Goal: Check status: Check status

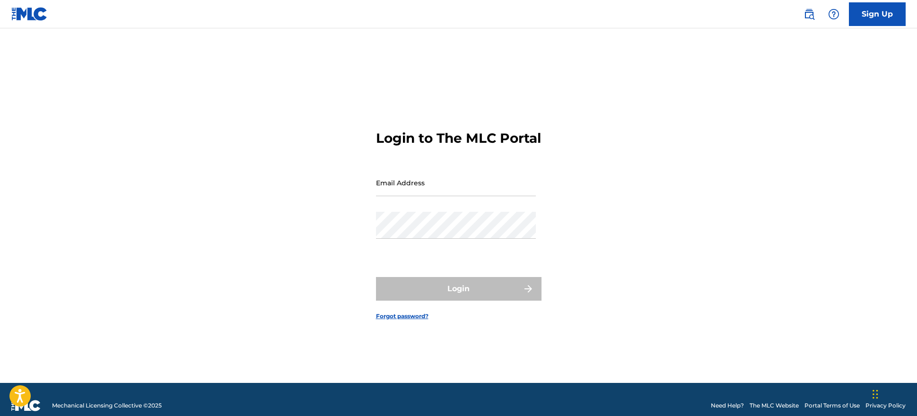
click at [432, 195] on input "Email Address" at bounding box center [456, 182] width 160 height 27
type input "[EMAIL_ADDRESS][DOMAIN_NAME]"
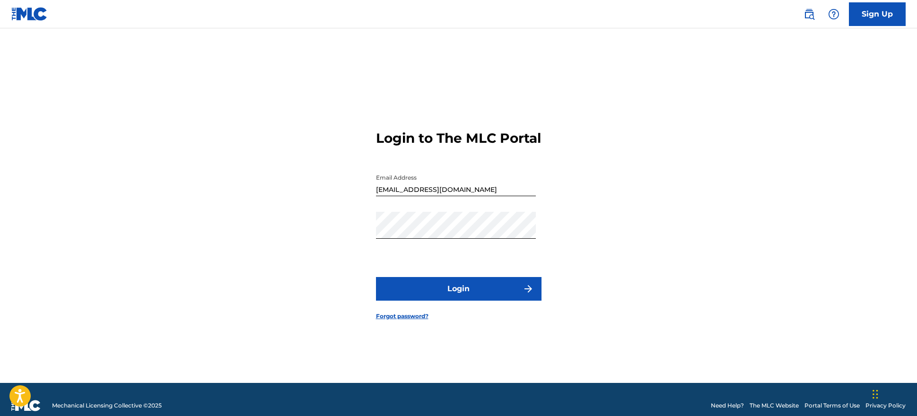
click at [469, 299] on button "Login" at bounding box center [458, 289] width 165 height 24
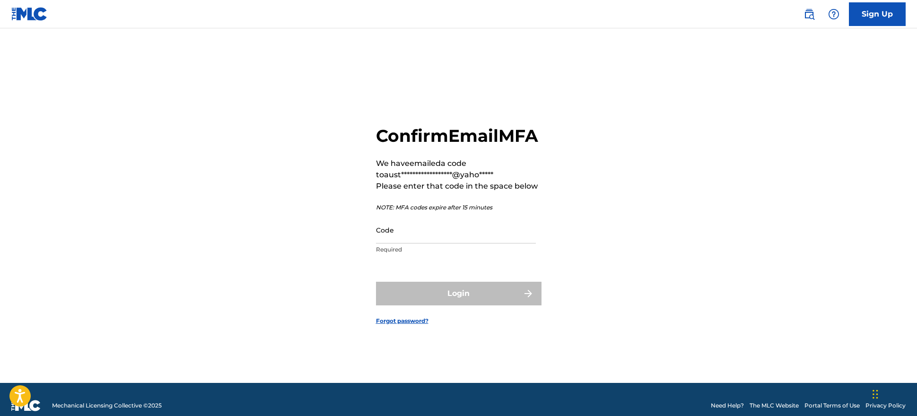
click at [409, 243] on input "Code" at bounding box center [456, 230] width 160 height 27
paste input "901912"
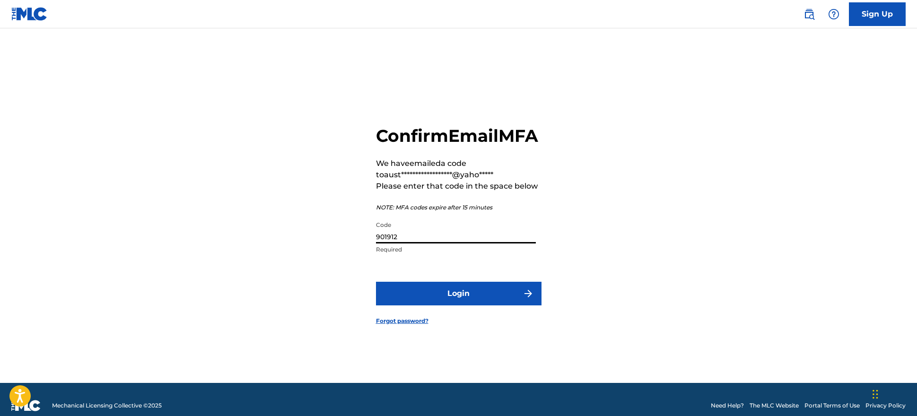
type input "901912"
click at [402, 300] on button "Login" at bounding box center [458, 294] width 165 height 24
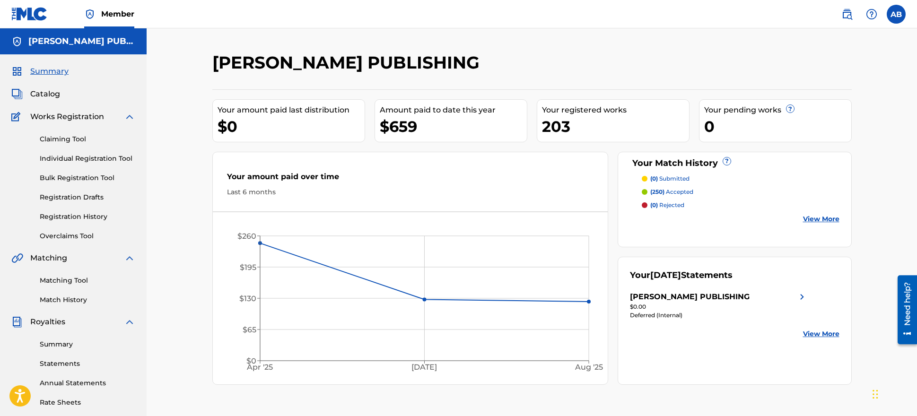
click at [67, 361] on link "Statements" at bounding box center [87, 364] width 95 height 10
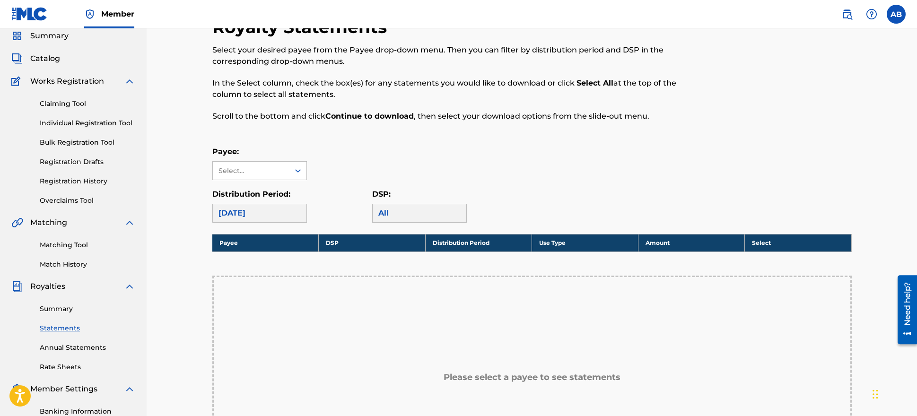
scroll to position [80, 0]
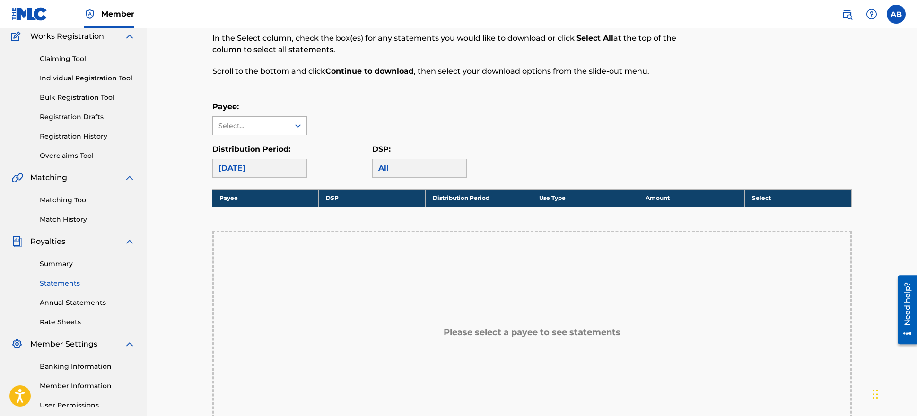
click at [270, 130] on div "Select..." at bounding box center [250, 126] width 64 height 10
click at [359, 112] on div "Payee: Select..." at bounding box center [531, 118] width 639 height 34
click at [262, 165] on div "[DATE]" at bounding box center [259, 168] width 95 height 19
click at [250, 170] on div "[DATE]" at bounding box center [259, 168] width 95 height 19
click at [444, 172] on div "All" at bounding box center [419, 168] width 95 height 19
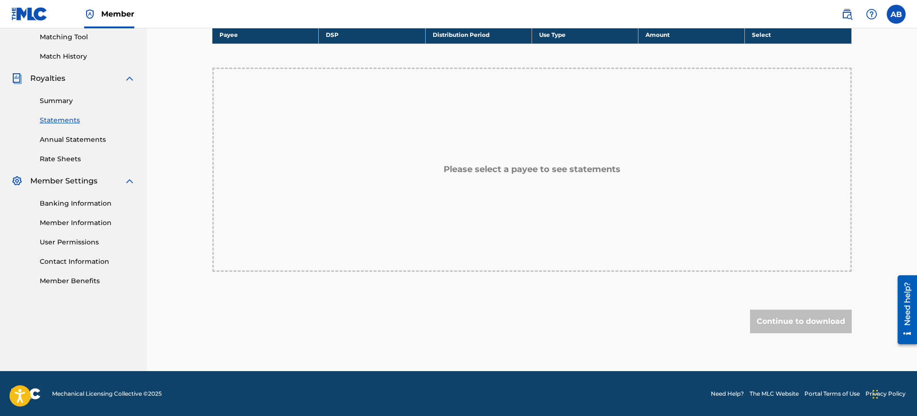
scroll to position [100, 0]
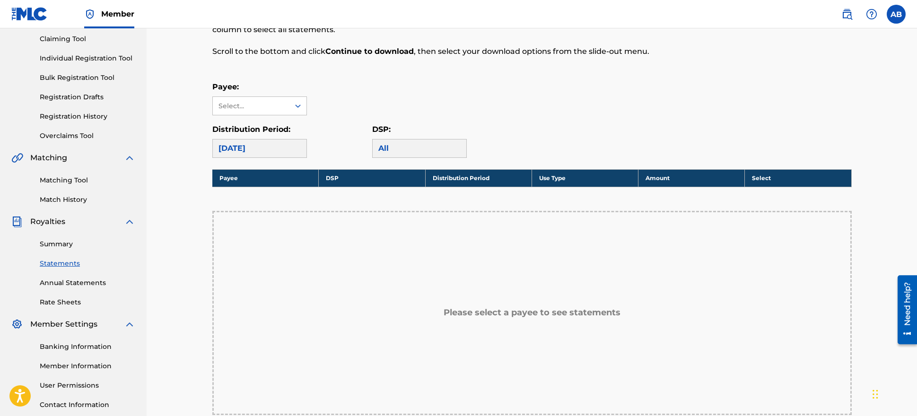
click at [75, 281] on link "Annual Statements" at bounding box center [87, 283] width 95 height 10
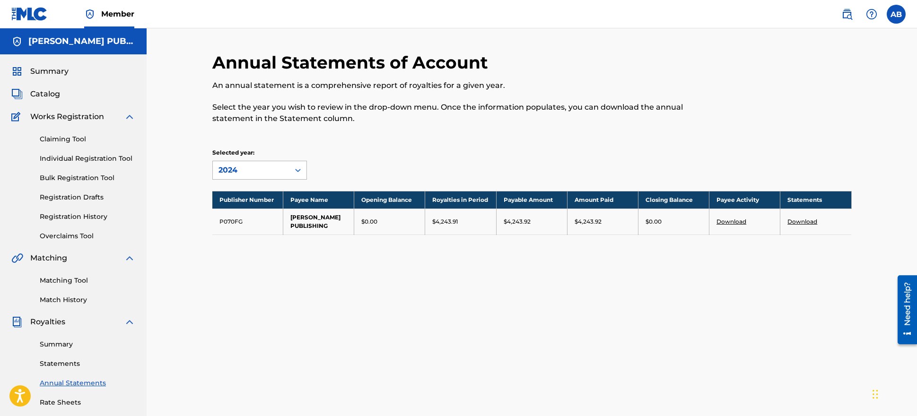
click at [237, 170] on div "2024" at bounding box center [250, 170] width 65 height 11
click at [249, 194] on div "2024" at bounding box center [260, 192] width 94 height 24
click at [271, 169] on div "2024" at bounding box center [250, 170] width 65 height 11
click at [379, 156] on div "Selected year: option 2024, selected. 2024, 1 of 4. 4 results available. Use Up…" at bounding box center [531, 163] width 639 height 31
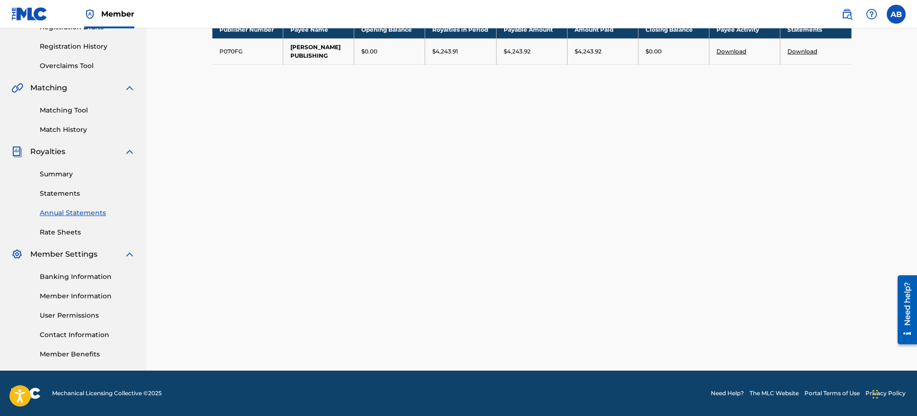
click at [69, 171] on link "Summary" at bounding box center [87, 174] width 95 height 10
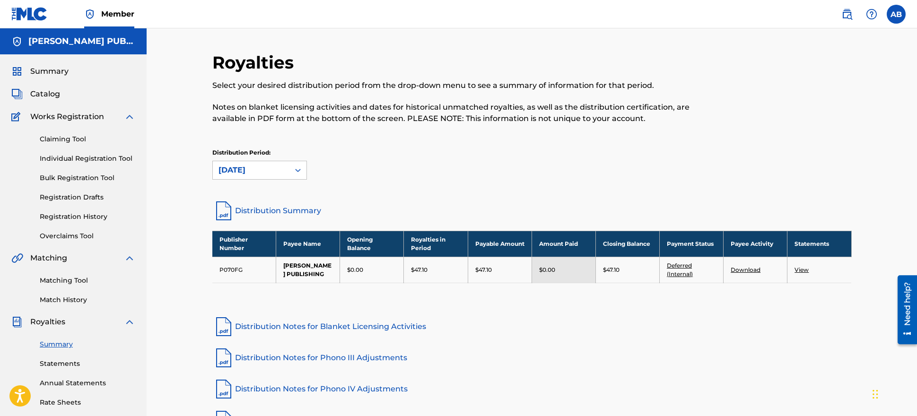
click at [292, 159] on div "Distribution Period: [DATE]" at bounding box center [259, 163] width 95 height 31
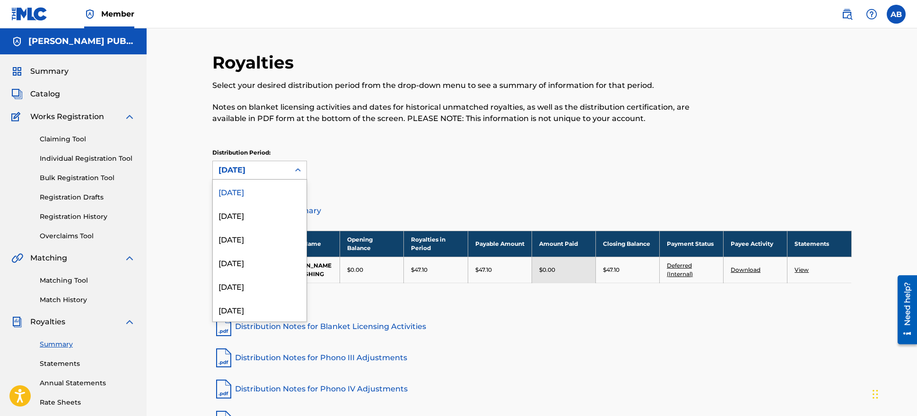
click at [288, 167] on div "[DATE]" at bounding box center [251, 170] width 77 height 18
click at [457, 156] on div "Distribution Period: [DATE], 24 of 54. 54 results available. Use Up and Down to…" at bounding box center [531, 163] width 639 height 31
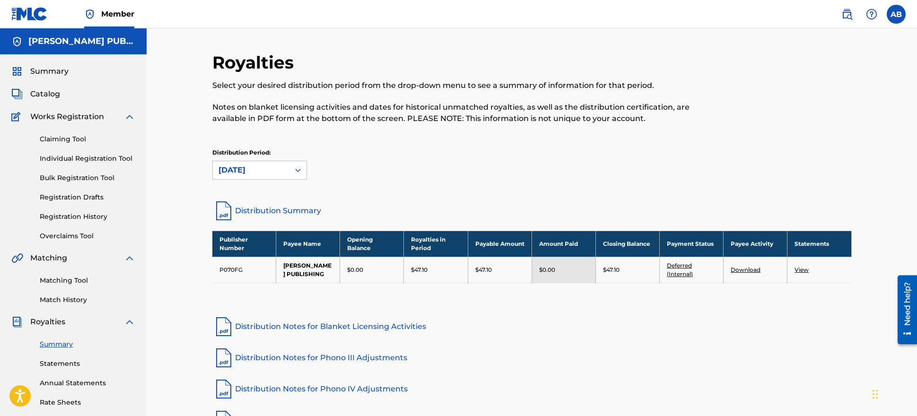
scroll to position [120, 0]
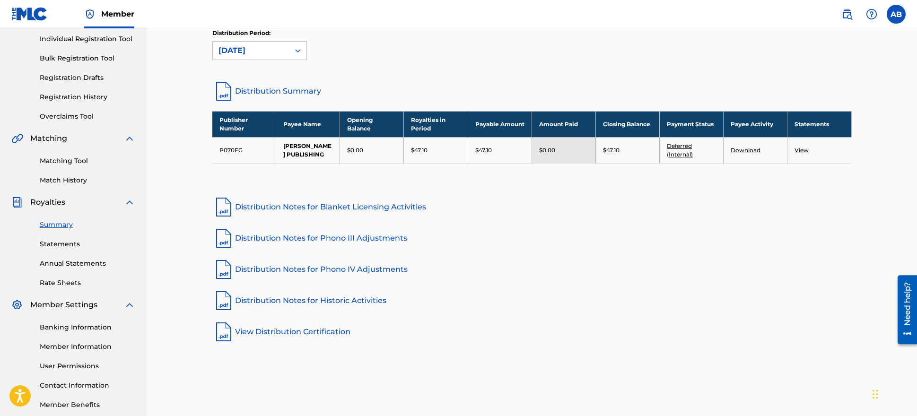
click at [75, 239] on link "Statements" at bounding box center [87, 244] width 95 height 10
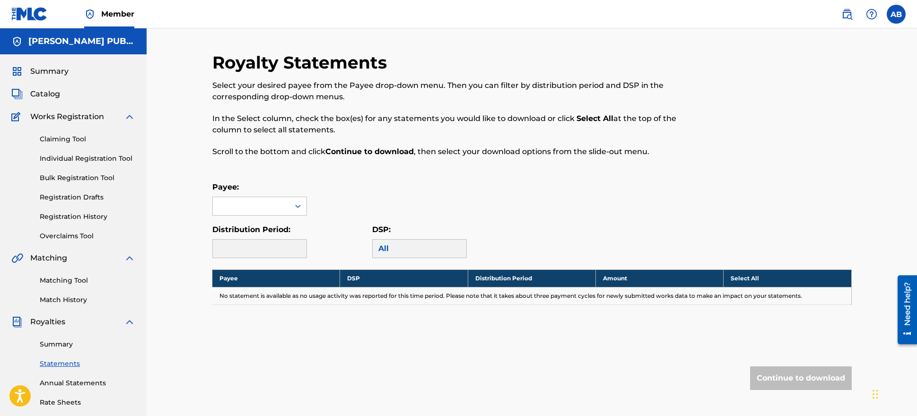
click at [298, 246] on div at bounding box center [259, 248] width 95 height 19
click at [427, 248] on div "All" at bounding box center [419, 248] width 95 height 19
click at [238, 250] on div at bounding box center [259, 248] width 95 height 19
click at [248, 210] on div at bounding box center [251, 206] width 77 height 18
click at [254, 225] on div "[PERSON_NAME] PUBLISHING" at bounding box center [260, 233] width 94 height 35
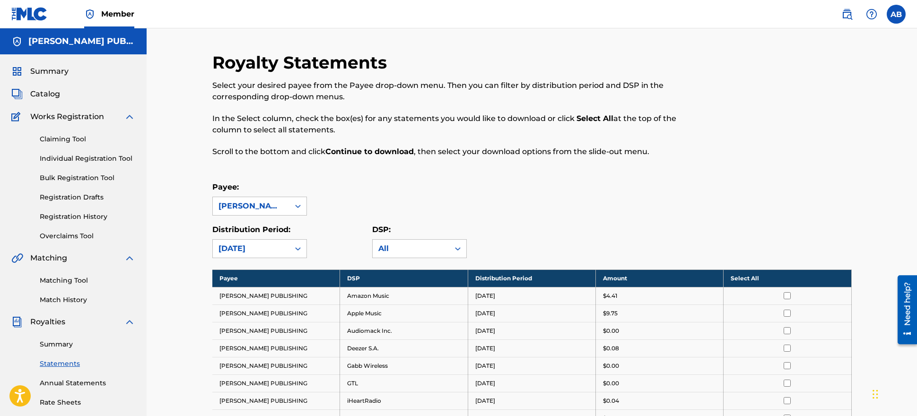
scroll to position [121, 0]
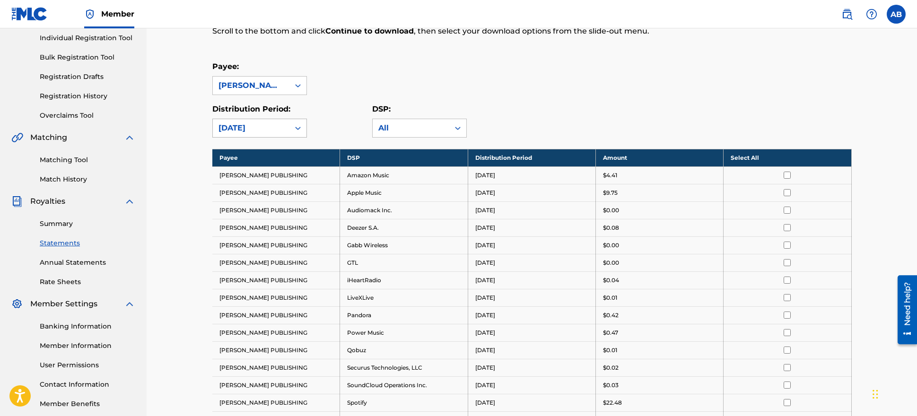
click at [282, 131] on div "[DATE]" at bounding box center [250, 127] width 65 height 11
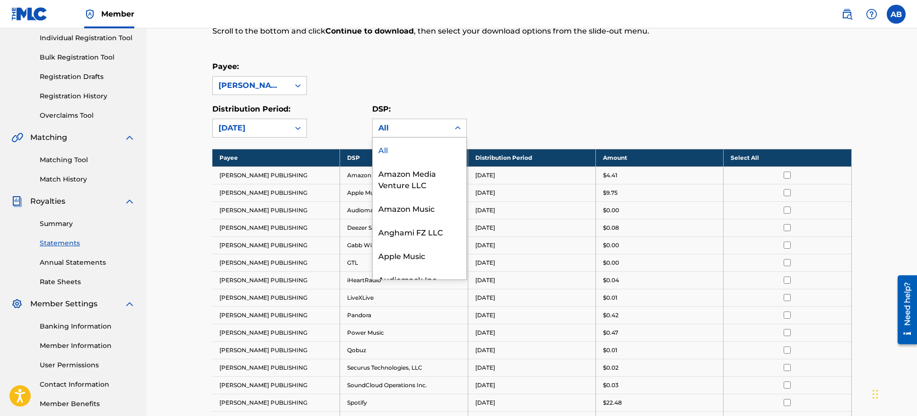
click at [434, 123] on div "All" at bounding box center [410, 127] width 65 height 11
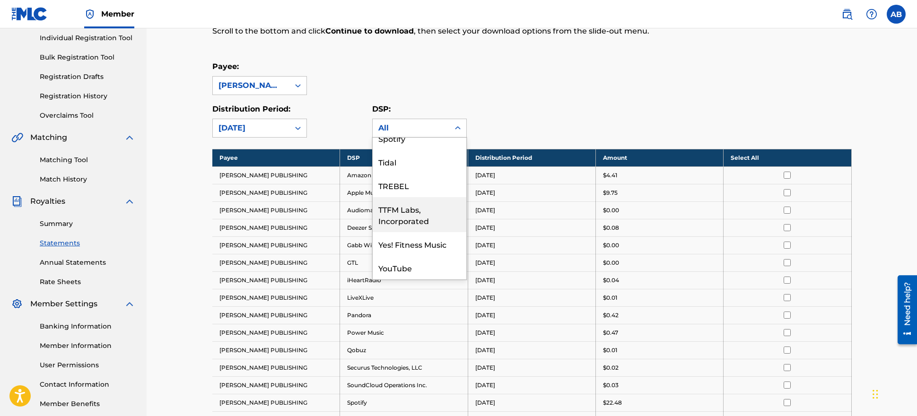
scroll to position [0, 0]
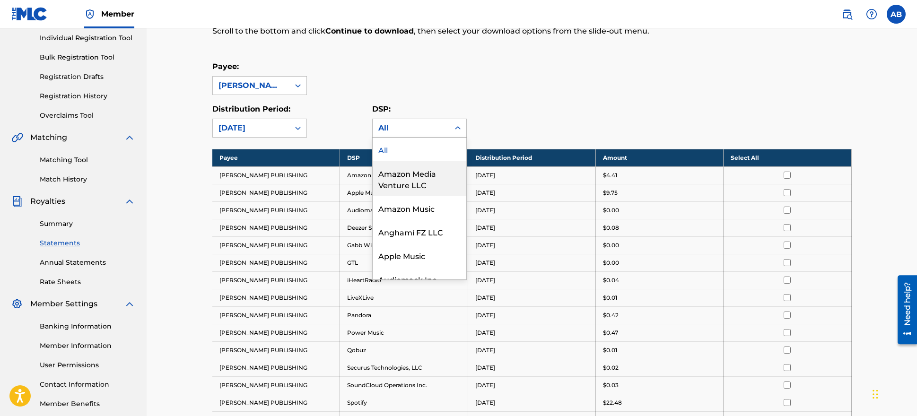
click at [516, 130] on div "DSP: Amazon Media Venture LLC, 2 of 31. 31 results available. Use Up and Down t…" at bounding box center [452, 121] width 160 height 34
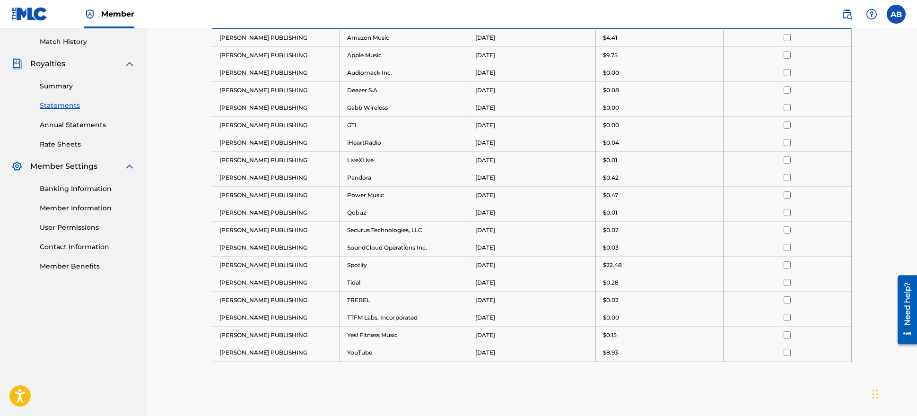
scroll to position [153, 0]
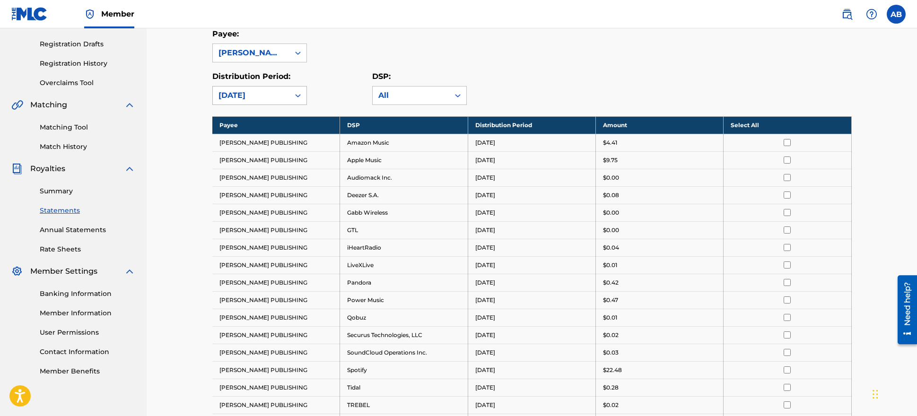
click at [258, 99] on div "[DATE]" at bounding box center [250, 95] width 65 height 11
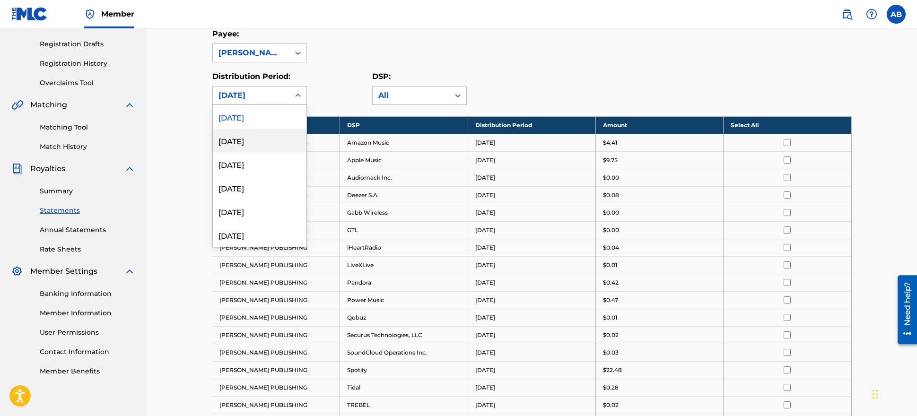
click at [252, 137] on div "[DATE]" at bounding box center [260, 141] width 94 height 24
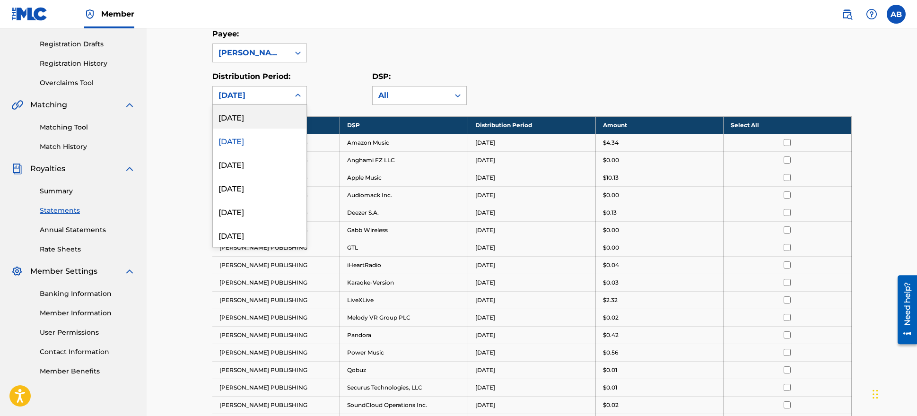
click at [264, 95] on div "[DATE]" at bounding box center [250, 95] width 65 height 11
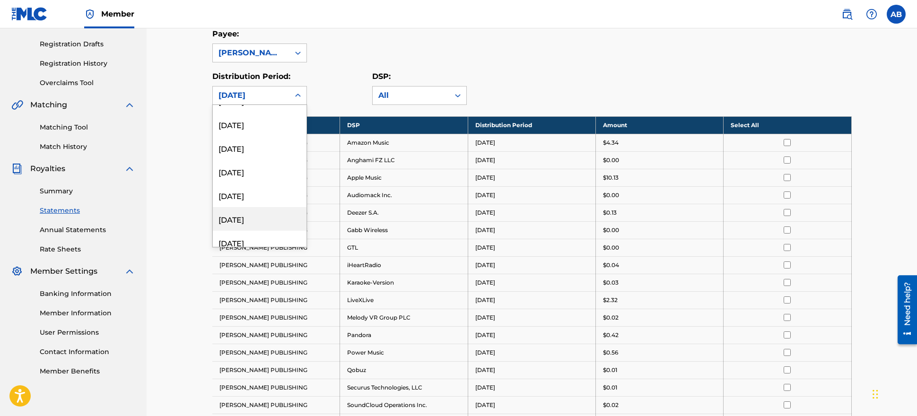
click at [170, 200] on div "Royalty Statements Select your desired payee from the Payee drop-down menu. The…" at bounding box center [532, 249] width 770 height 749
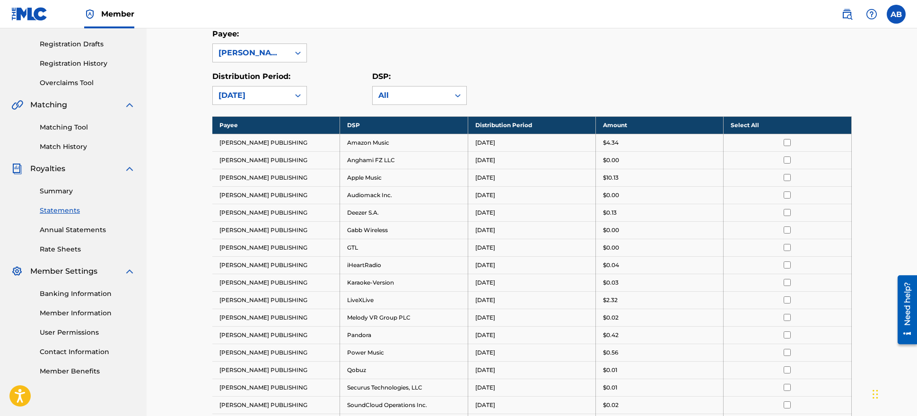
click at [90, 227] on link "Annual Statements" at bounding box center [87, 230] width 95 height 10
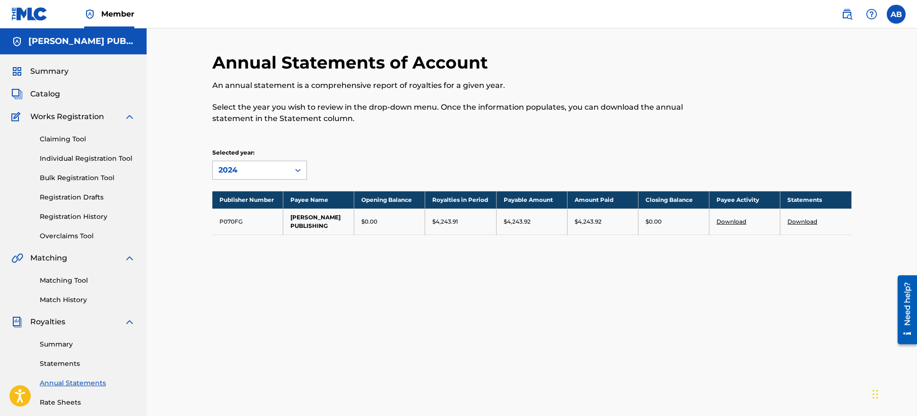
click at [260, 168] on div "2024" at bounding box center [250, 170] width 65 height 11
click at [254, 191] on div "2024" at bounding box center [260, 192] width 94 height 24
click at [73, 301] on link "Match History" at bounding box center [87, 300] width 95 height 10
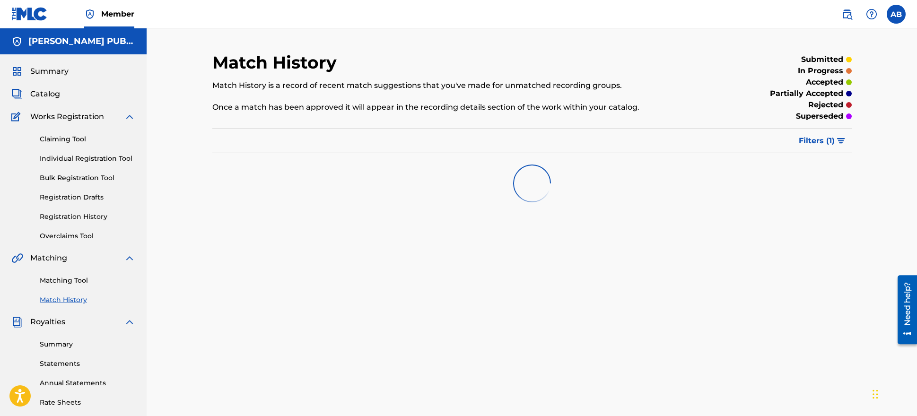
click at [77, 285] on link "Matching Tool" at bounding box center [87, 281] width 95 height 10
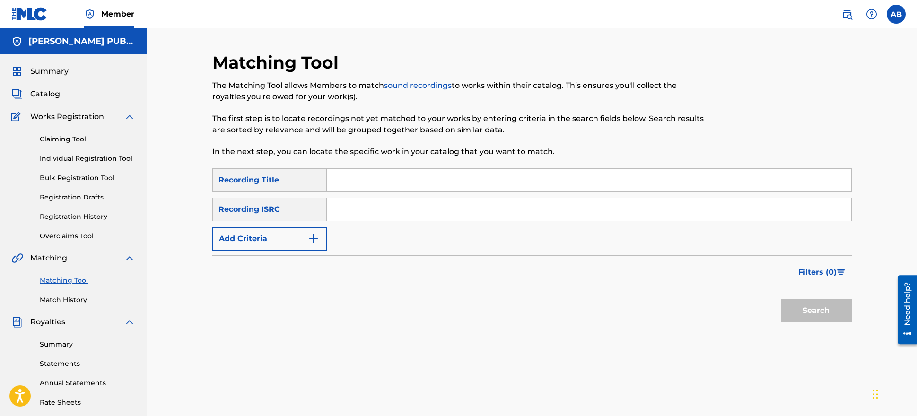
scroll to position [104, 0]
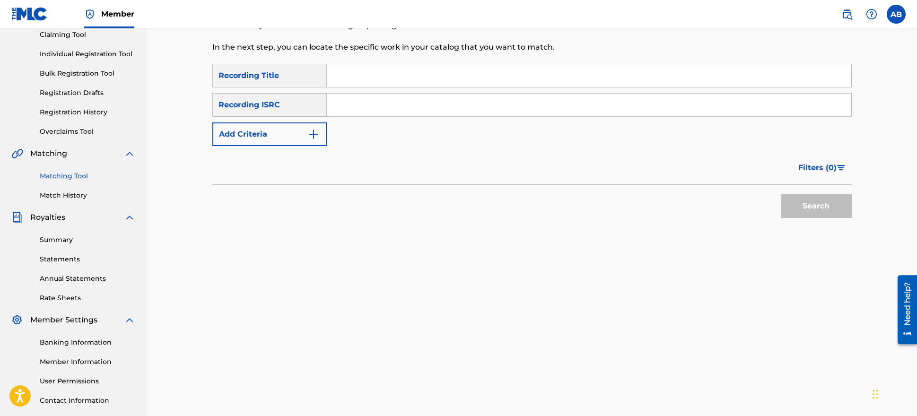
click at [78, 344] on link "Banking Information" at bounding box center [87, 343] width 95 height 10
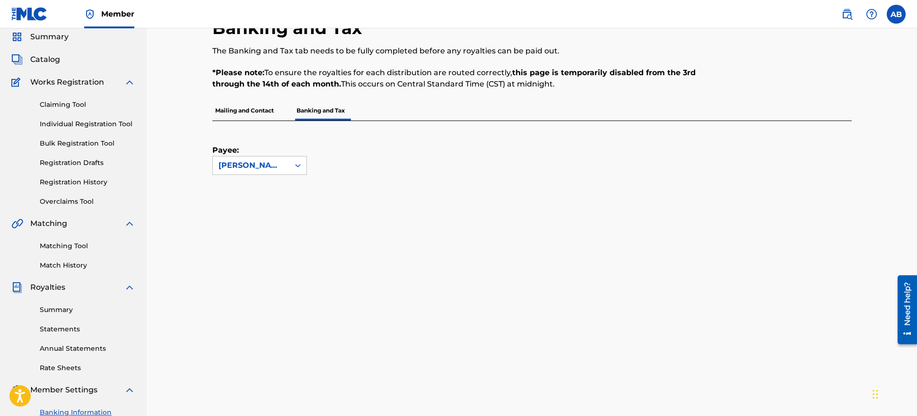
scroll to position [138, 0]
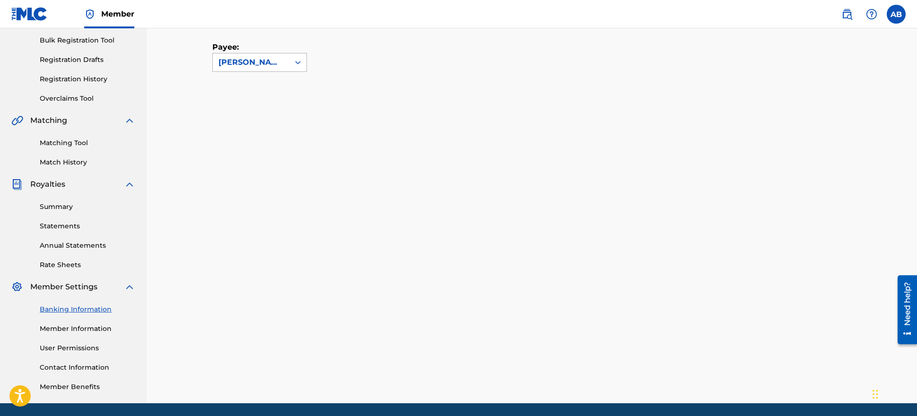
click at [281, 68] on div "[PERSON_NAME] PUBLISHING" at bounding box center [250, 62] width 65 height 11
click at [281, 61] on div "[PERSON_NAME] PUBLISHING" at bounding box center [250, 62] width 65 height 11
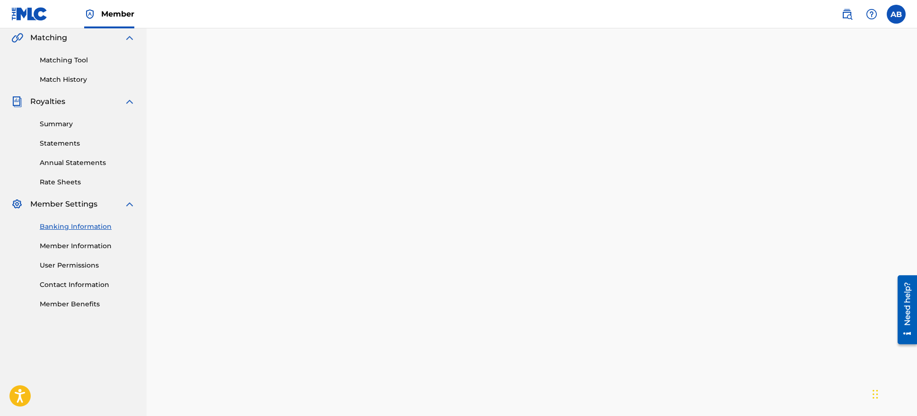
scroll to position [168, 0]
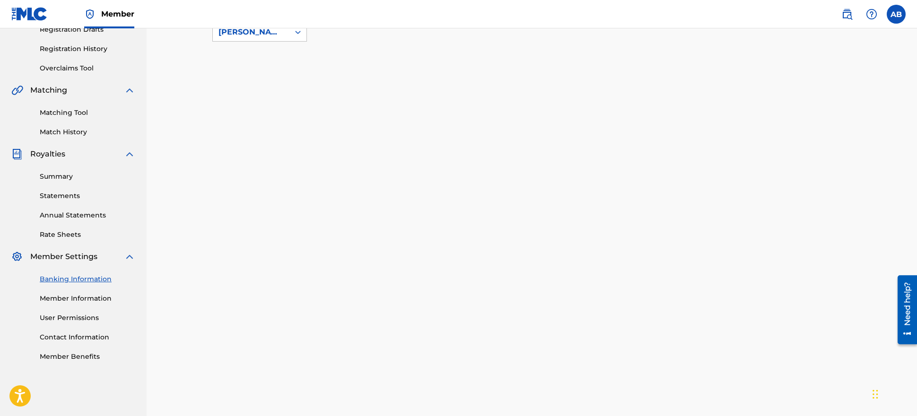
click at [57, 188] on div "Summary Statements Annual Statements Rate Sheets" at bounding box center [73, 200] width 124 height 80
click at [56, 181] on link "Summary" at bounding box center [87, 177] width 95 height 10
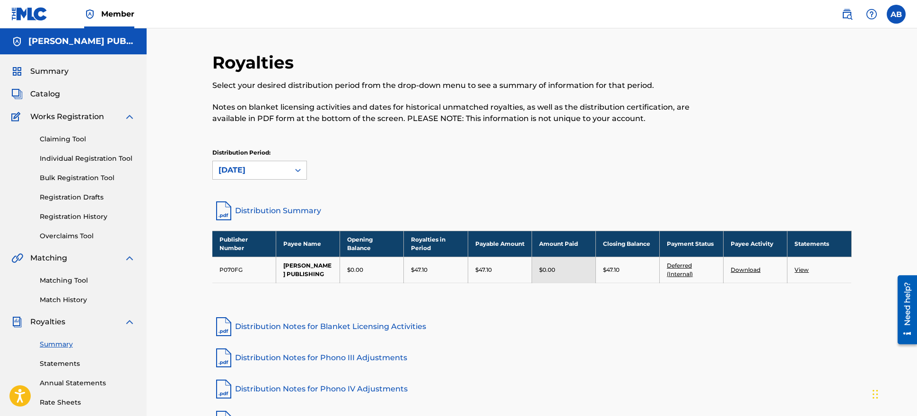
scroll to position [37, 0]
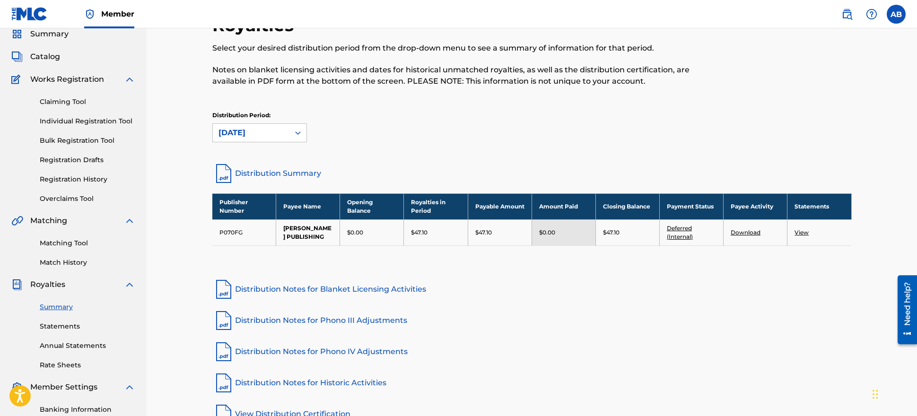
click at [59, 323] on link "Statements" at bounding box center [87, 326] width 95 height 10
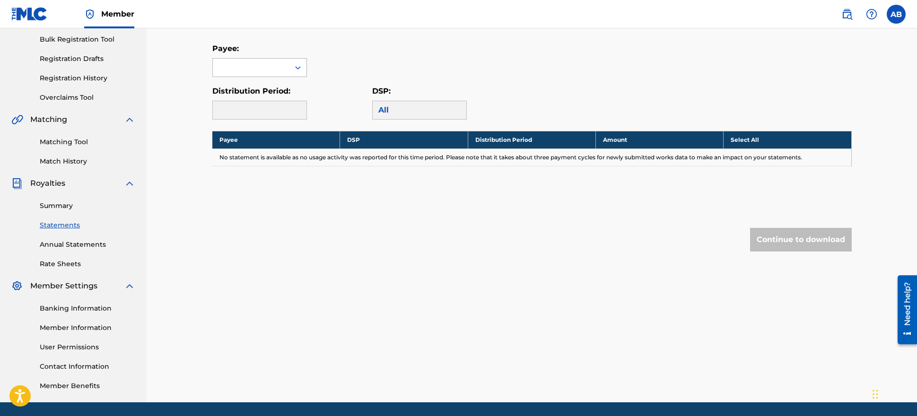
scroll to position [127, 0]
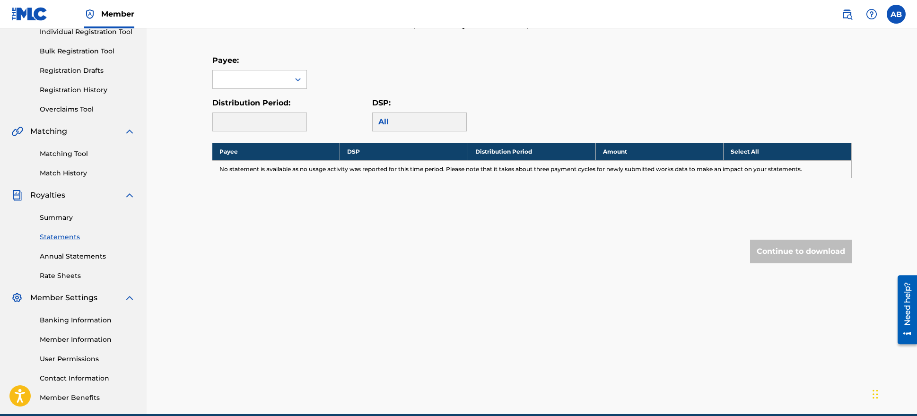
click at [247, 127] on div at bounding box center [259, 122] width 95 height 19
click at [248, 120] on div at bounding box center [259, 122] width 95 height 19
click at [254, 77] on div at bounding box center [251, 79] width 77 height 18
click at [249, 111] on div "[PERSON_NAME] PUBLISHING" at bounding box center [260, 106] width 94 height 35
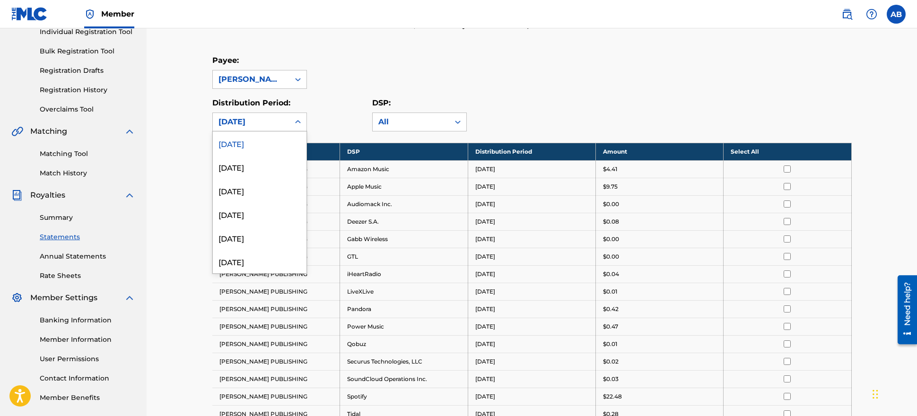
click at [295, 123] on icon at bounding box center [297, 121] width 9 height 9
click at [268, 142] on div "[DATE]" at bounding box center [260, 143] width 94 height 24
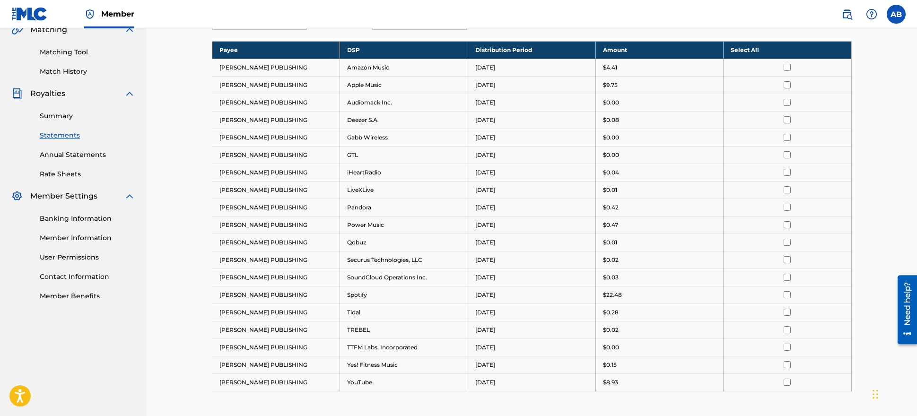
scroll to position [240, 0]
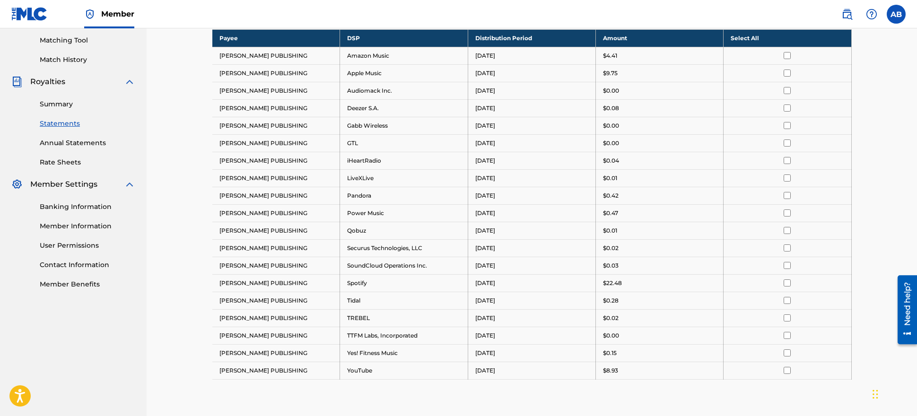
click at [62, 99] on link "Summary" at bounding box center [87, 104] width 95 height 10
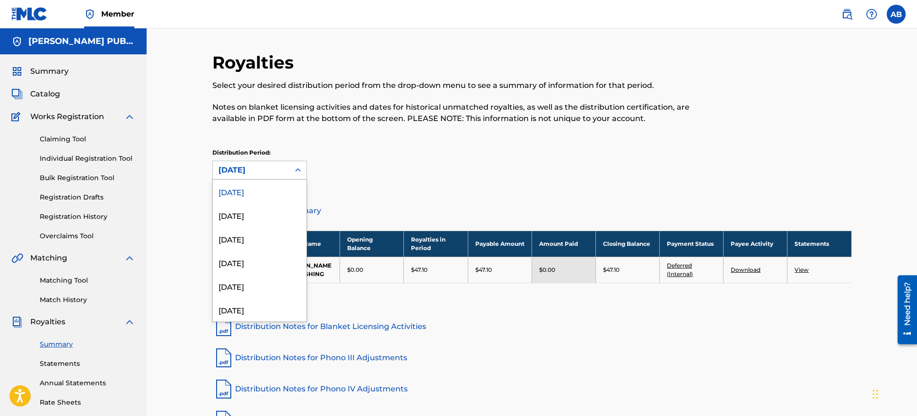
click at [263, 164] on div "[DATE]" at bounding box center [251, 170] width 77 height 18
click at [267, 260] on div "[DATE]" at bounding box center [260, 260] width 94 height 24
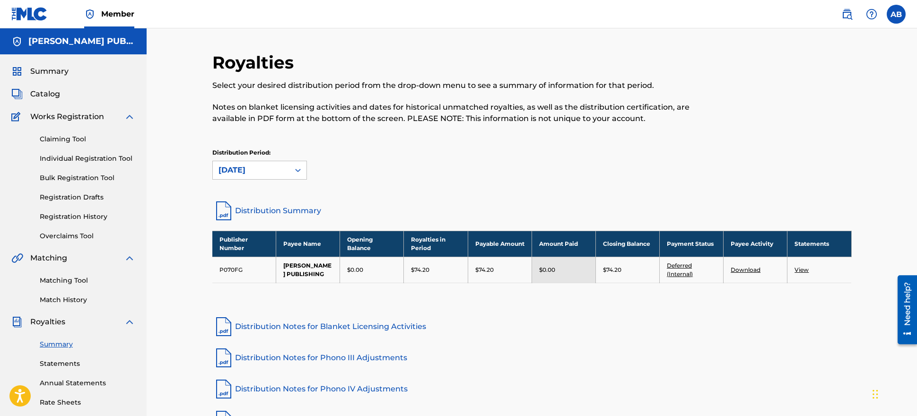
click at [269, 170] on div "[DATE]" at bounding box center [250, 170] width 65 height 11
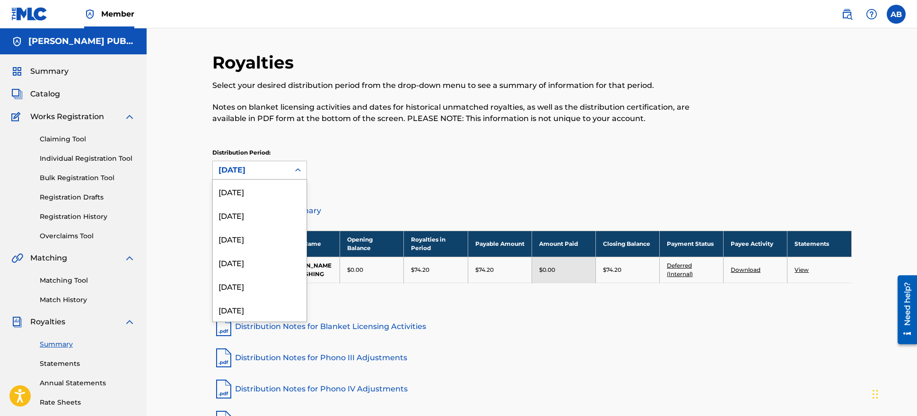
scroll to position [78, 0]
click at [248, 283] on div "[DATE]" at bounding box center [260, 279] width 94 height 24
click at [261, 175] on div "[DATE]" at bounding box center [250, 170] width 65 height 11
click at [262, 281] on div "[DATE]" at bounding box center [260, 279] width 94 height 24
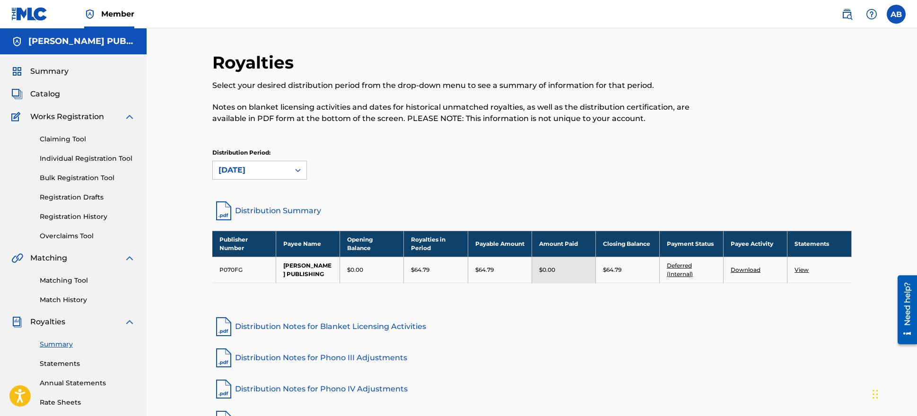
click at [260, 171] on div "[DATE]" at bounding box center [250, 170] width 65 height 11
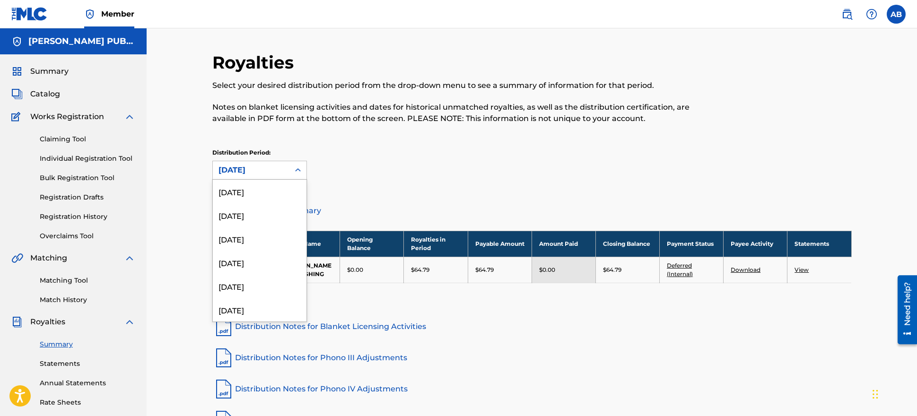
scroll to position [31, 0]
click at [257, 276] on div "[DATE]" at bounding box center [260, 279] width 94 height 24
click at [260, 178] on div "[DATE]" at bounding box center [251, 170] width 77 height 18
click at [266, 267] on div "[DATE]" at bounding box center [260, 264] width 94 height 24
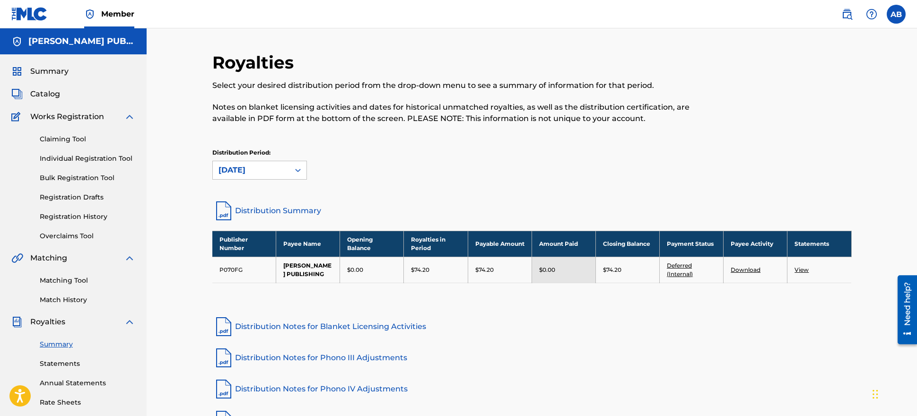
click at [267, 169] on div "[DATE]" at bounding box center [250, 170] width 65 height 11
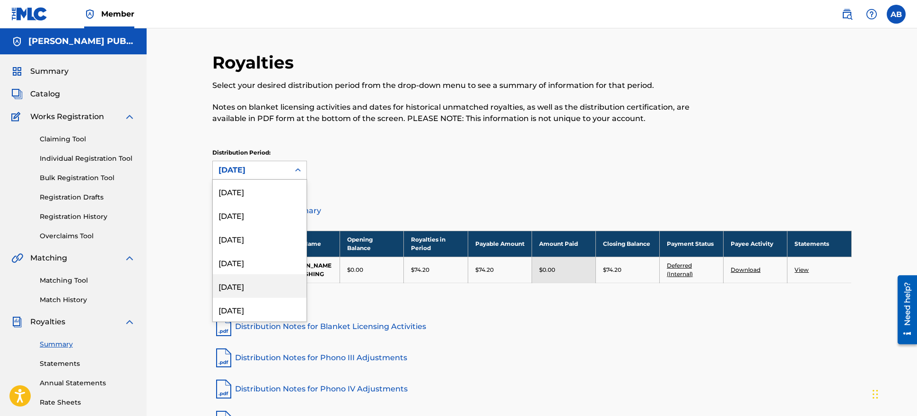
scroll to position [78, 0]
click at [493, 200] on link "Distribution Summary" at bounding box center [531, 211] width 639 height 23
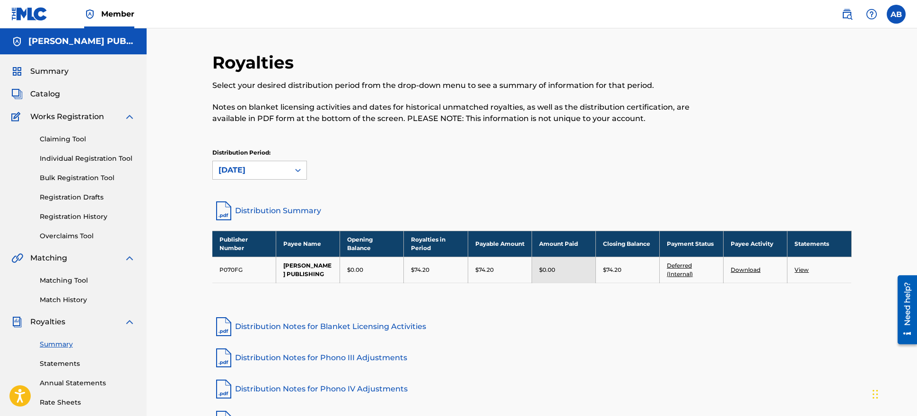
click at [287, 209] on link "Distribution Summary" at bounding box center [531, 211] width 639 height 23
click at [273, 175] on div "[DATE]" at bounding box center [250, 170] width 65 height 11
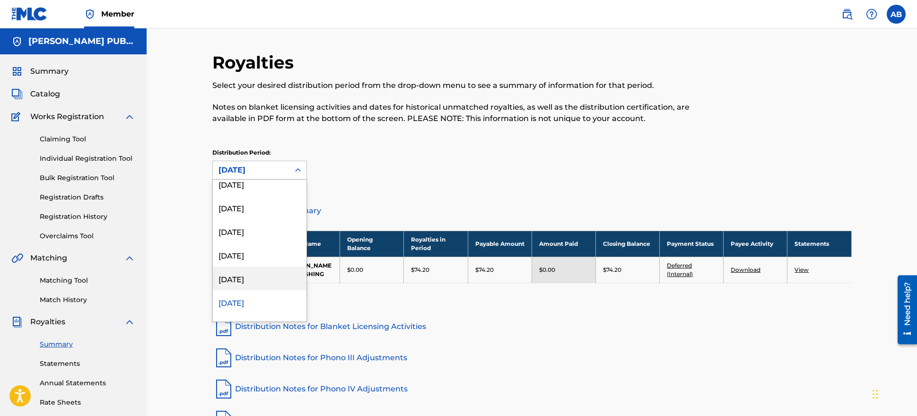
click at [254, 278] on div "[DATE]" at bounding box center [260, 279] width 94 height 24
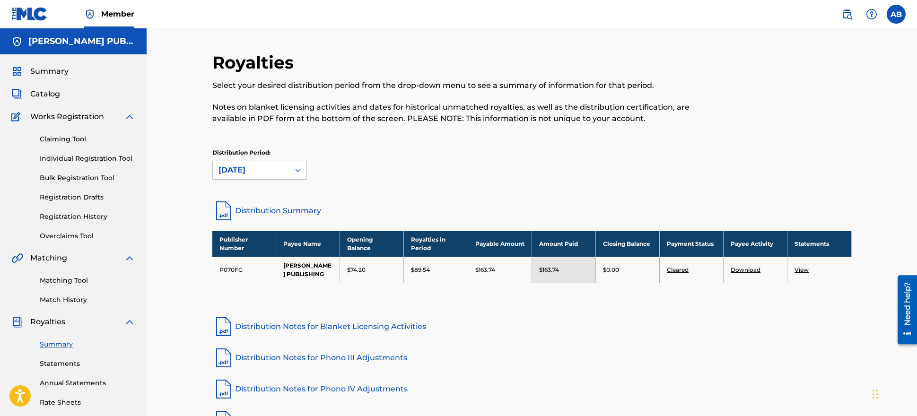
click at [281, 210] on link "Distribution Summary" at bounding box center [531, 211] width 639 height 23
click at [286, 165] on div "[DATE]" at bounding box center [251, 170] width 77 height 18
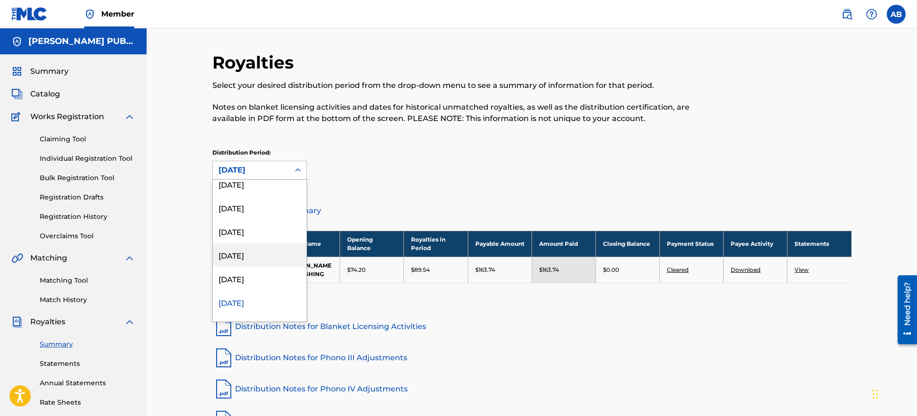
scroll to position [0, 0]
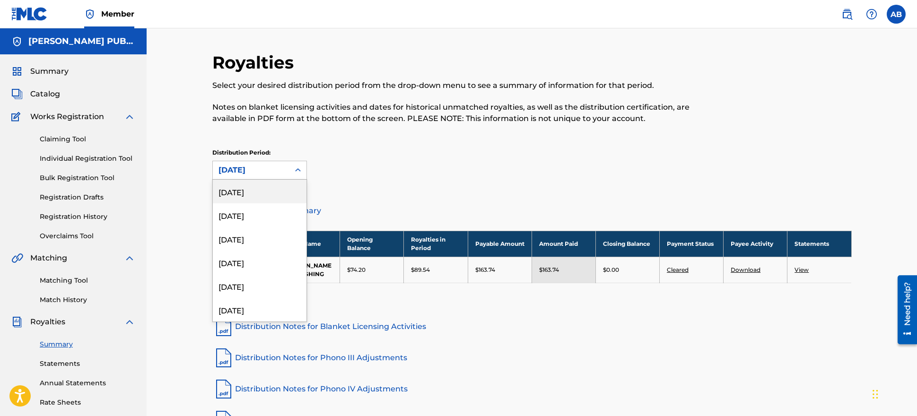
click at [257, 192] on div "[DATE]" at bounding box center [260, 192] width 94 height 24
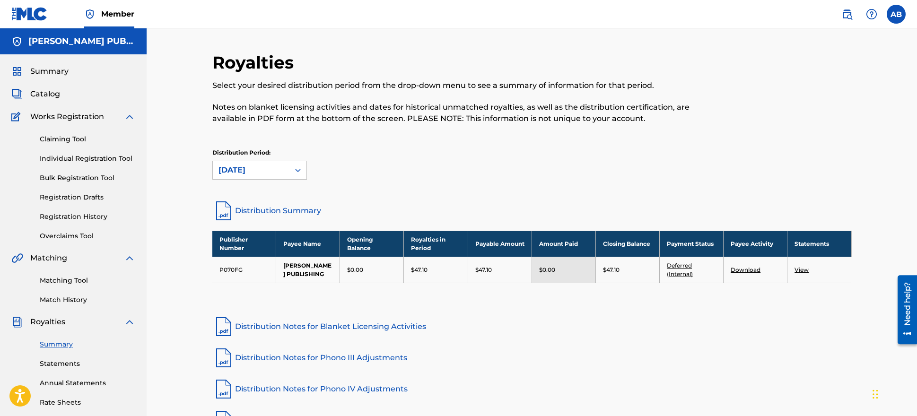
click at [252, 207] on link "Distribution Summary" at bounding box center [531, 211] width 639 height 23
